Goal: Task Accomplishment & Management: Complete application form

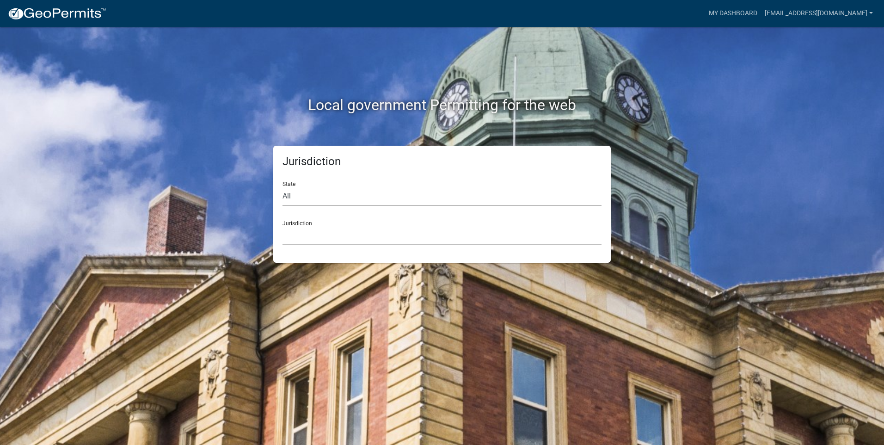
click at [356, 194] on select "All [US_STATE] [US_STATE] [US_STATE] [US_STATE] [US_STATE] [US_STATE] [US_STATE…" at bounding box center [441, 196] width 319 height 19
select select "[US_STATE]"
click at [282, 187] on select "All [US_STATE] [US_STATE] [US_STATE] [US_STATE] [US_STATE] [US_STATE] [US_STATE…" at bounding box center [441, 196] width 319 height 19
click at [313, 234] on select "[GEOGRAPHIC_DATA], [US_STATE][PERSON_NAME][GEOGRAPHIC_DATA], [US_STATE][PERSON_…" at bounding box center [441, 235] width 319 height 19
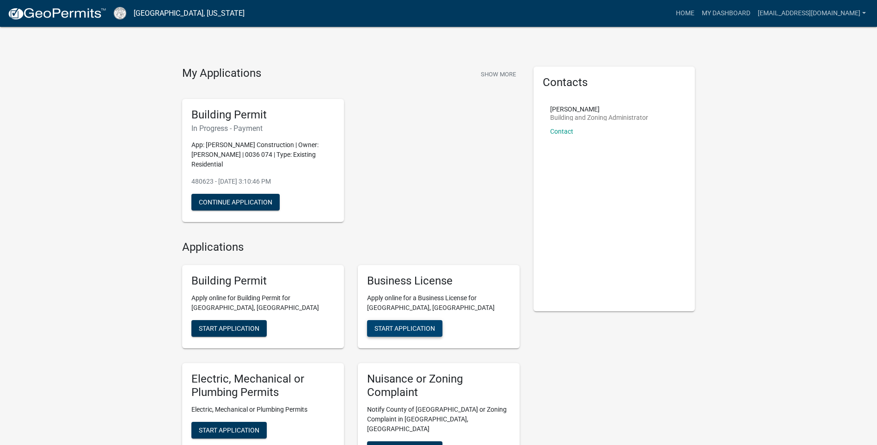
click at [421, 332] on button "Start Application" at bounding box center [404, 328] width 75 height 17
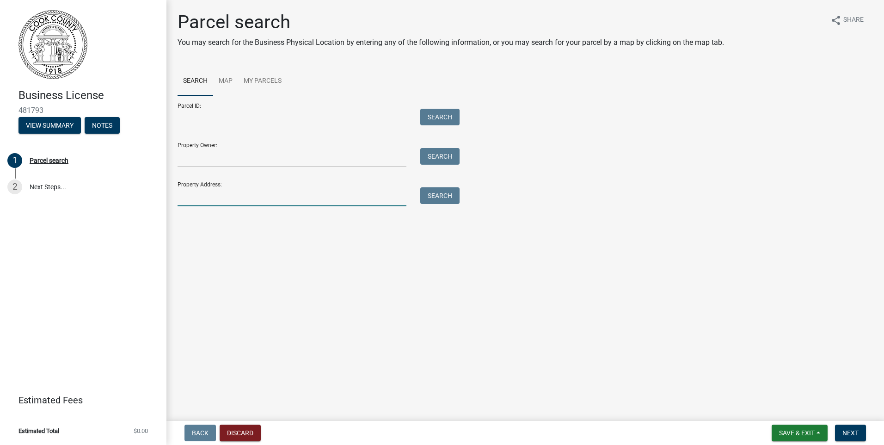
click at [218, 195] on input "Property Address:" at bounding box center [292, 196] width 229 height 19
type input "[STREET_ADDRESS][PERSON_NAME]"
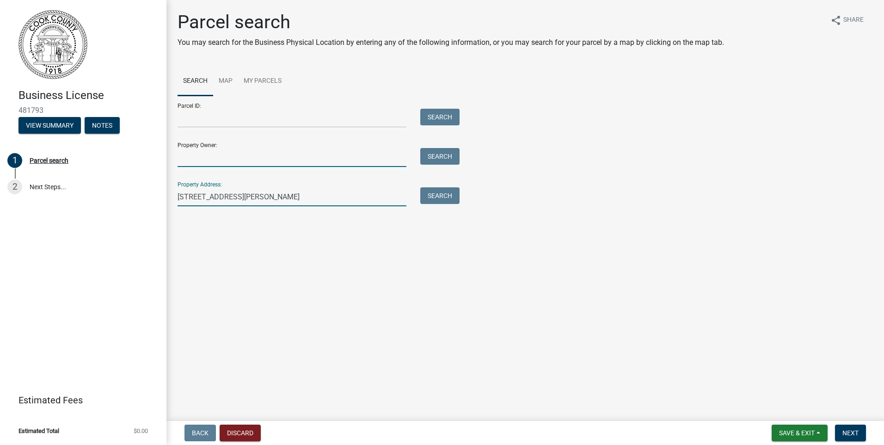
type input "[PERSON_NAME] Construction"
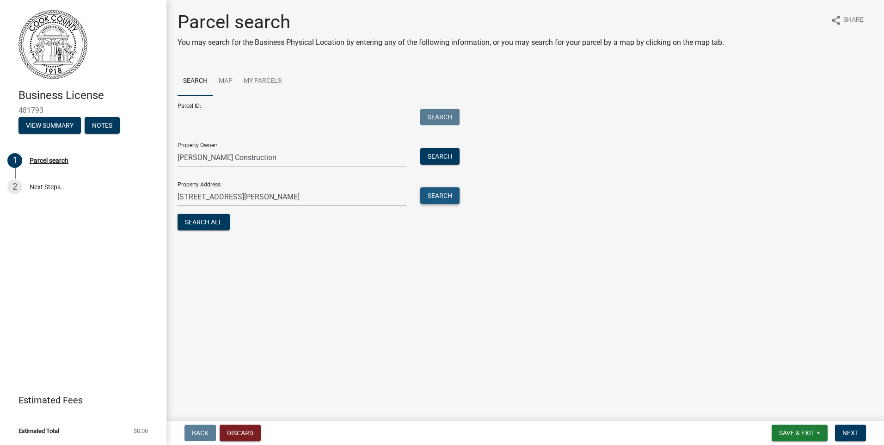
click at [440, 198] on button "Search" at bounding box center [439, 195] width 39 height 17
click at [849, 432] on span "Next" at bounding box center [850, 432] width 16 height 7
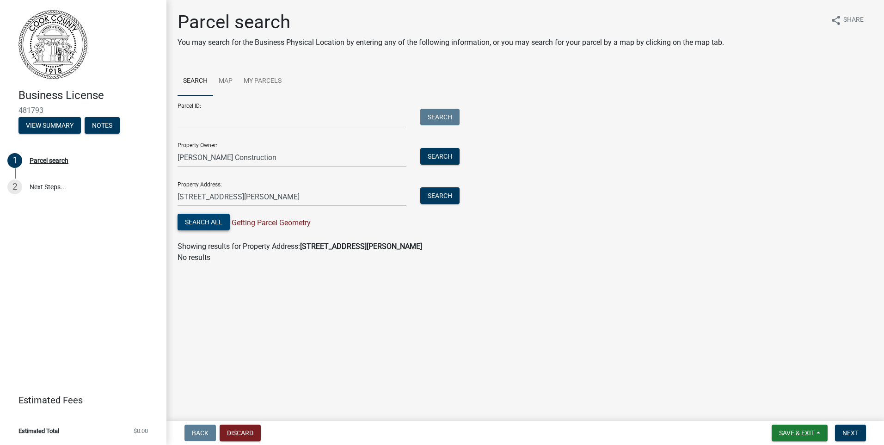
click at [211, 224] on button "Search All" at bounding box center [204, 222] width 52 height 17
click at [206, 221] on button "Search All" at bounding box center [204, 222] width 52 height 17
click at [264, 224] on span "Getting Parcel Geometry" at bounding box center [270, 222] width 81 height 9
click at [250, 431] on button "Discard" at bounding box center [240, 432] width 41 height 17
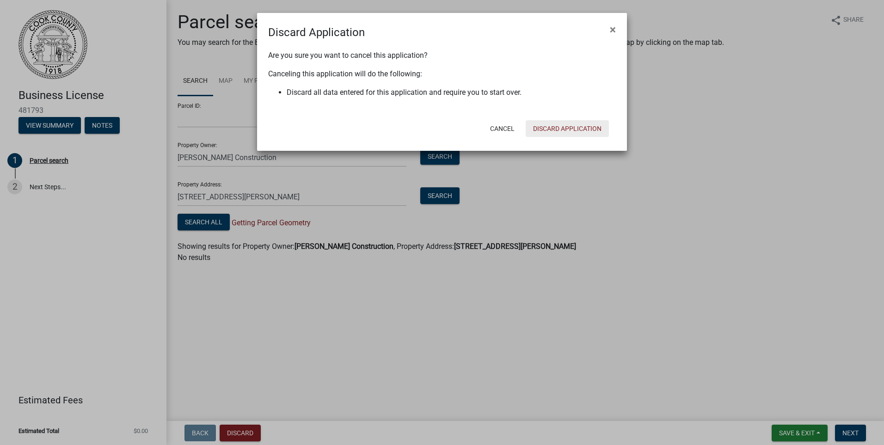
click at [543, 129] on button "Discard Application" at bounding box center [567, 128] width 83 height 17
